Goal: Task Accomplishment & Management: Use online tool/utility

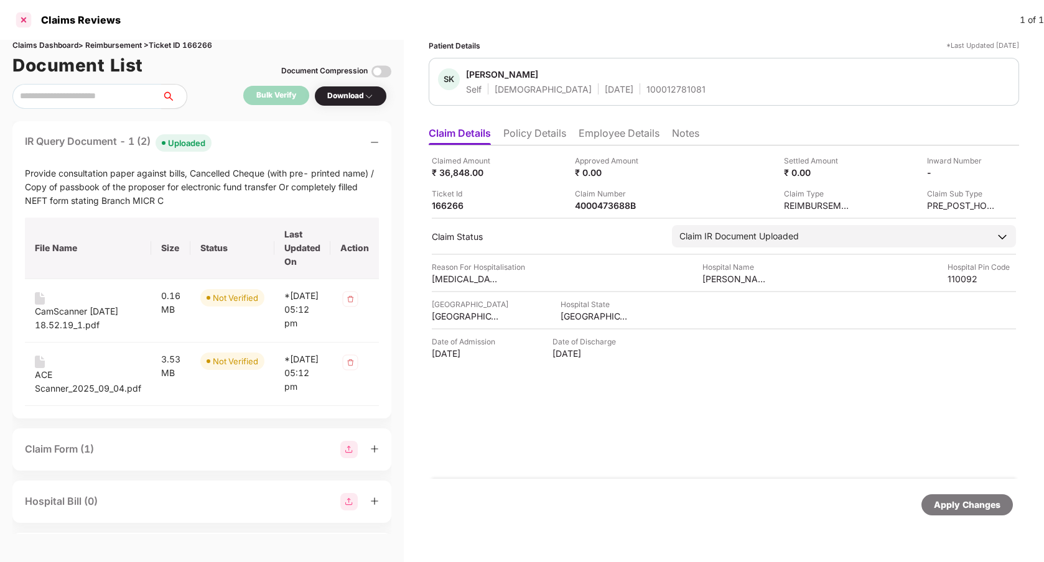
click at [21, 23] on div at bounding box center [24, 20] width 20 height 20
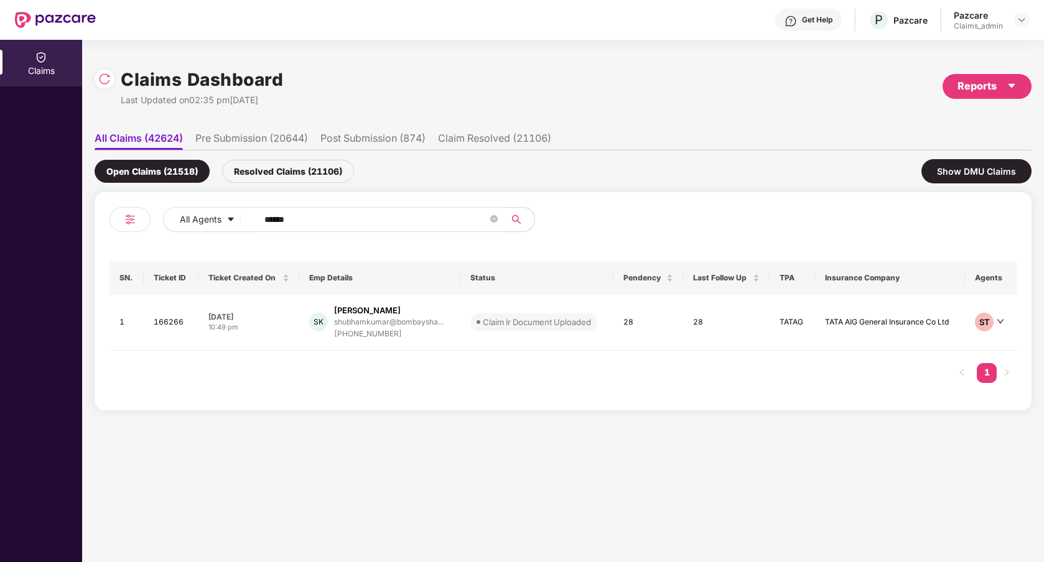
click at [321, 220] on input "******" at bounding box center [375, 219] width 223 height 19
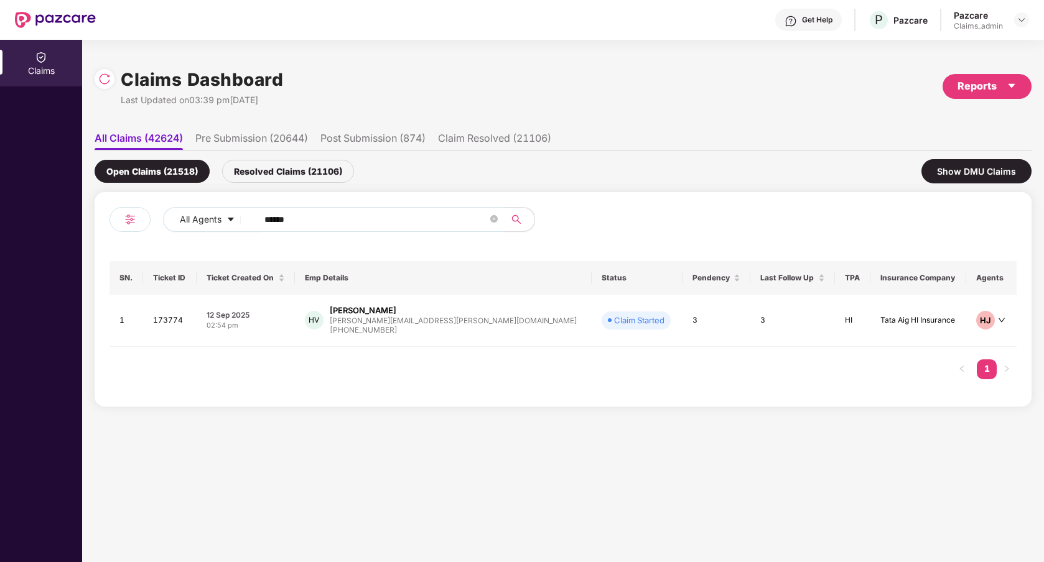
type input "******"
click at [640, 343] on td "3" at bounding box center [717, 321] width 68 height 52
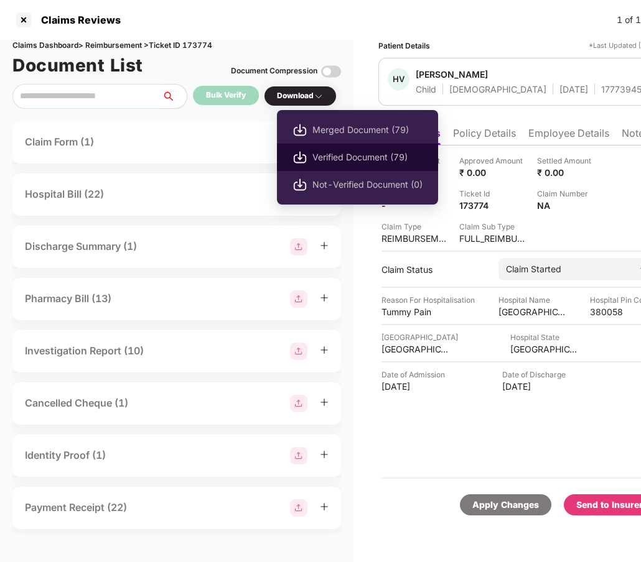
click at [337, 157] on span "Verified Document (79)" at bounding box center [367, 158] width 110 height 14
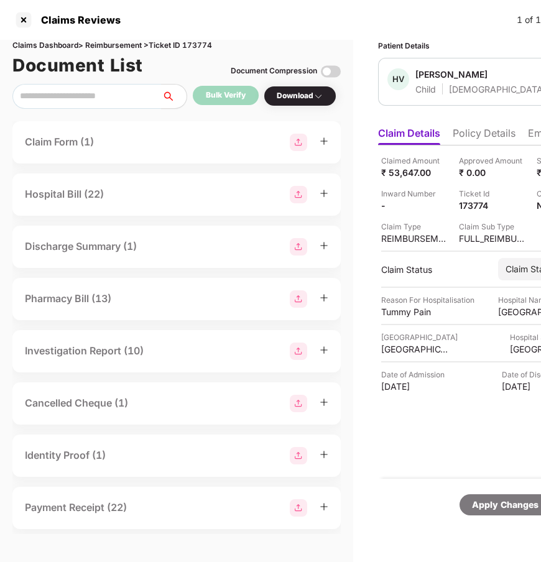
click at [218, 141] on div "Claim Form (1)" at bounding box center [177, 142] width 304 height 17
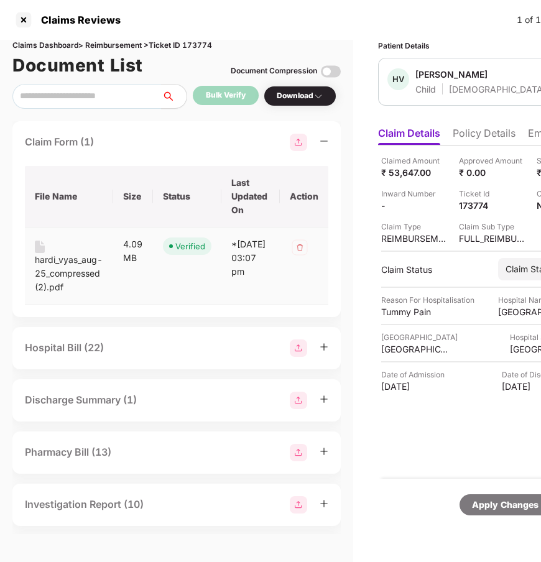
click at [71, 261] on div "hardi_vyas_aug-25_compressed (2).pdf" at bounding box center [69, 273] width 68 height 41
click at [159, 345] on div "Hospital Bill (22)" at bounding box center [177, 348] width 304 height 17
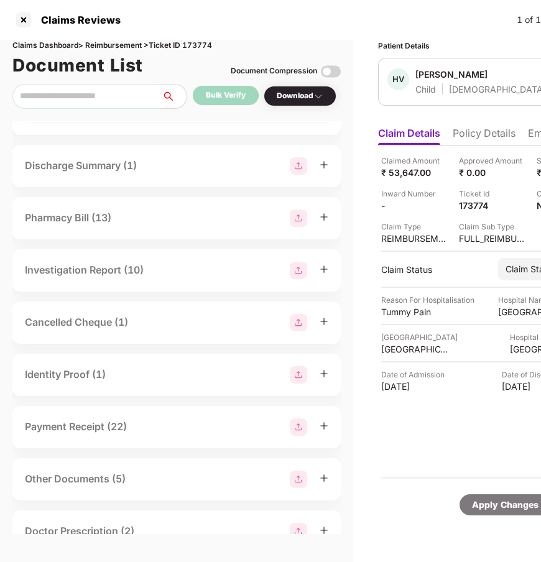
scroll to position [1556, 0]
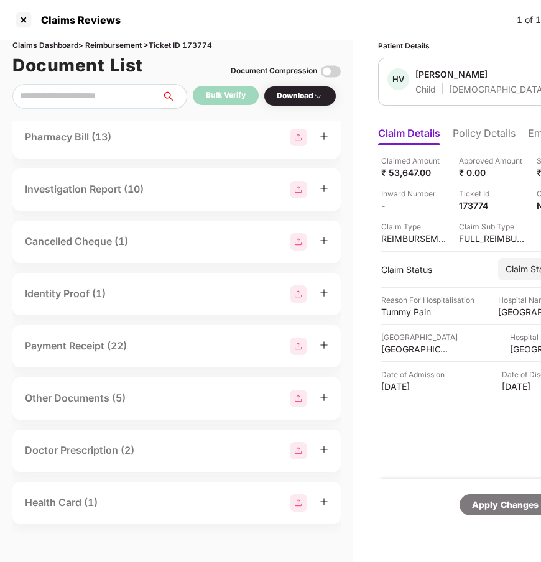
click at [157, 94] on div "Discharge Summary (1)" at bounding box center [177, 85] width 304 height 17
click at [145, 159] on div "Pharmacy Bill (13)" at bounding box center [176, 137] width 329 height 42
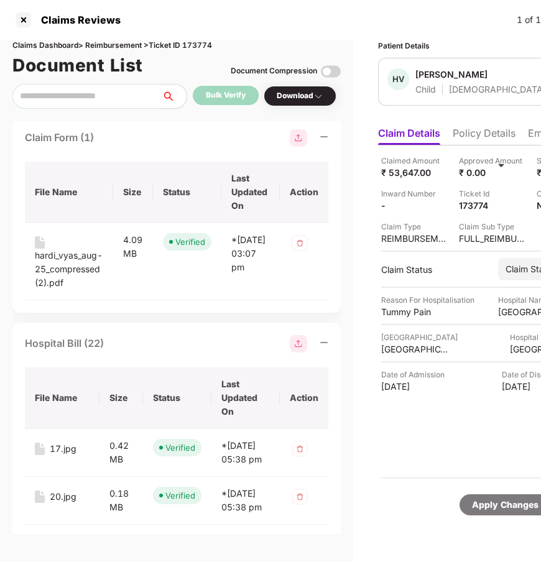
scroll to position [0, 0]
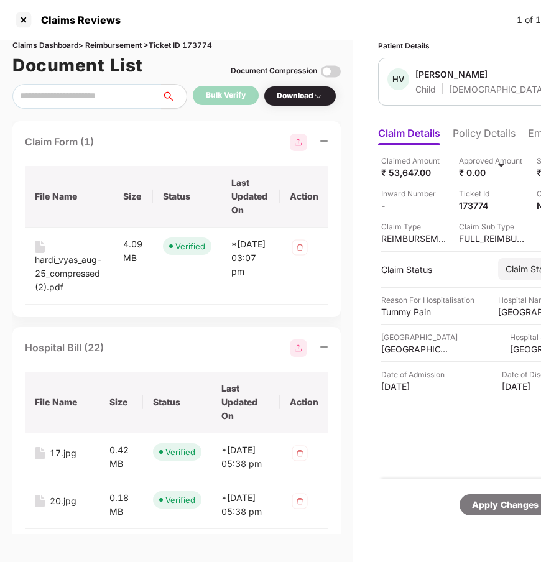
click at [299, 143] on img at bounding box center [298, 142] width 17 height 17
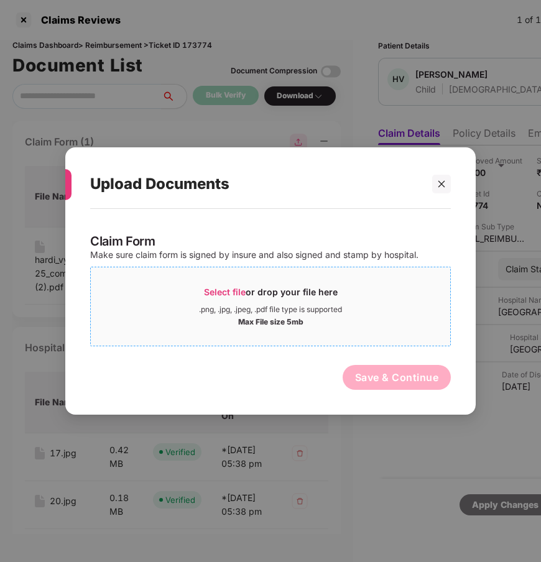
click at [219, 294] on span "Select file" at bounding box center [225, 292] width 42 height 11
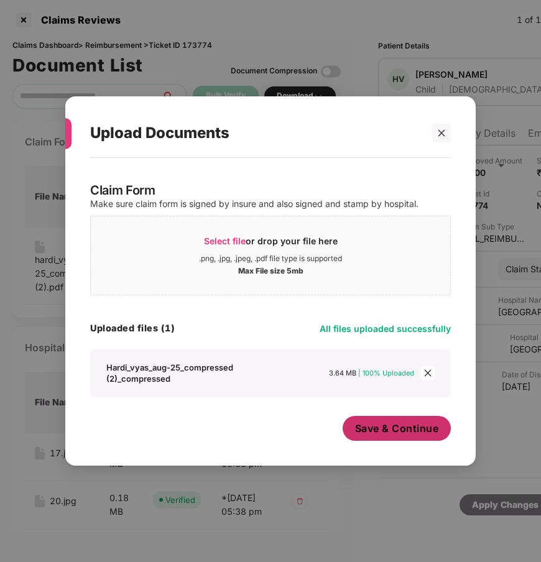
click at [357, 429] on span "Save & Continue" at bounding box center [397, 429] width 84 height 14
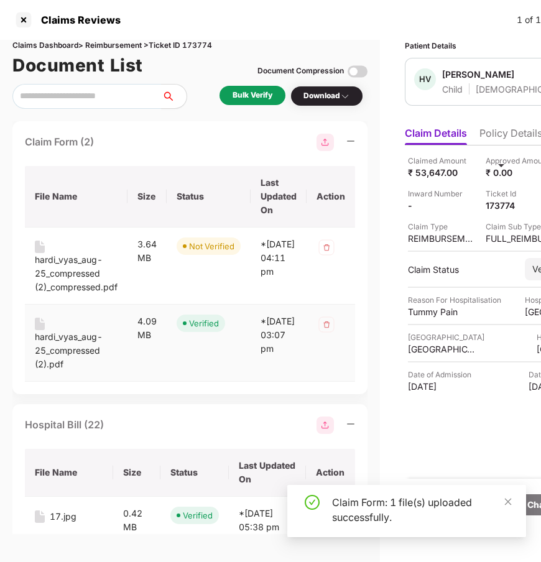
click at [329, 327] on img at bounding box center [327, 325] width 20 height 20
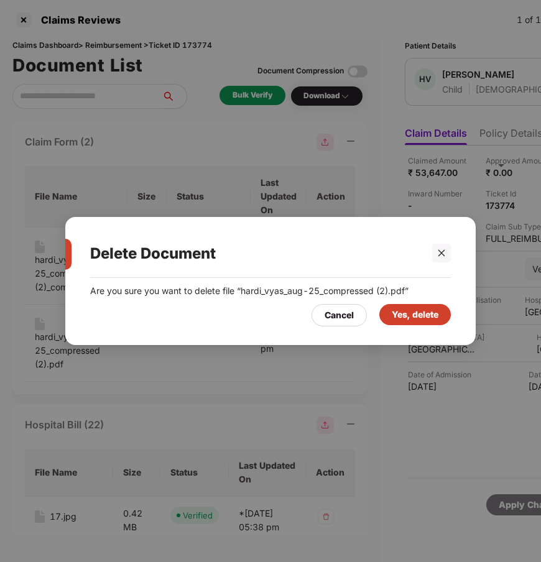
click at [406, 316] on div "Yes, delete" at bounding box center [415, 315] width 47 height 14
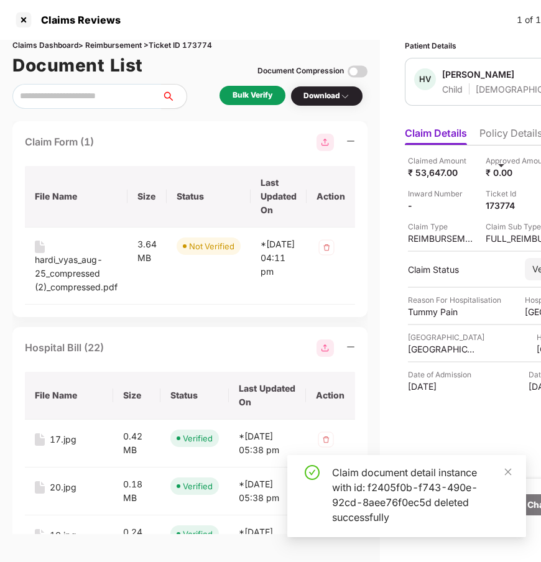
click at [250, 100] on div "Bulk Verify" at bounding box center [253, 96] width 40 height 12
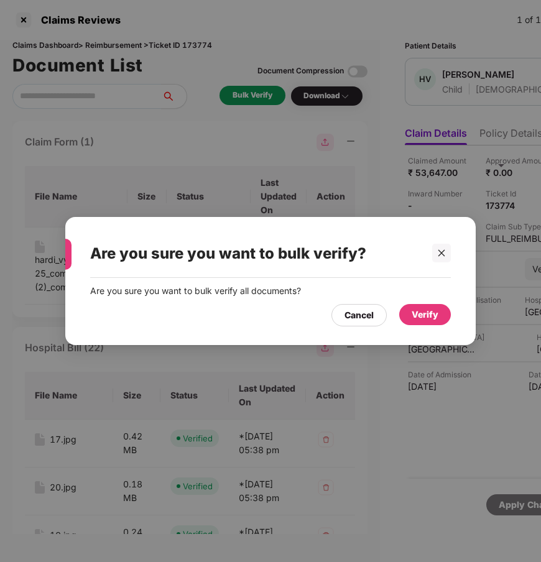
click at [429, 315] on div "Verify" at bounding box center [425, 315] width 27 height 14
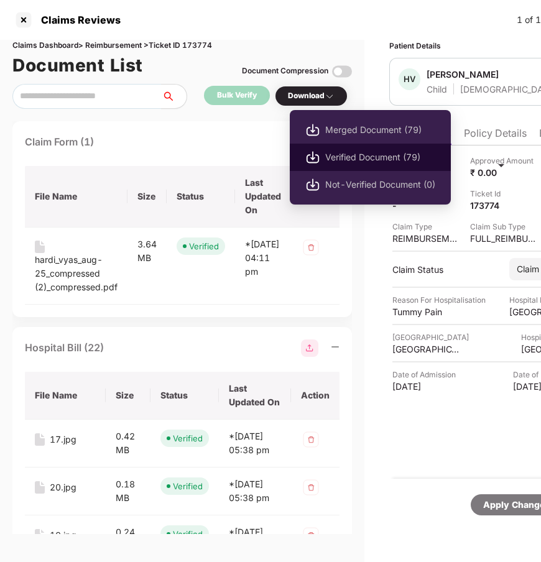
click at [348, 161] on span "Verified Document (79)" at bounding box center [380, 158] width 110 height 14
